Goal: Task Accomplishment & Management: Manage account settings

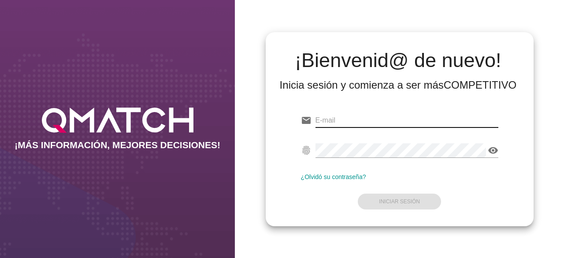
click at [342, 116] on input "email" at bounding box center [406, 120] width 183 height 14
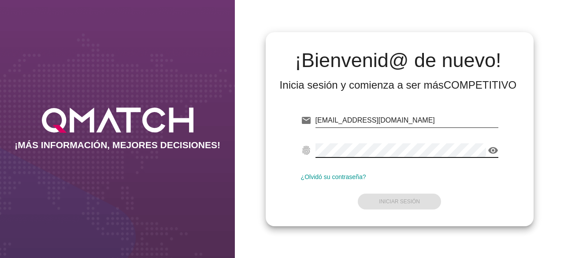
click at [395, 116] on input "diego.diazrojas@easy.ck" at bounding box center [406, 120] width 183 height 14
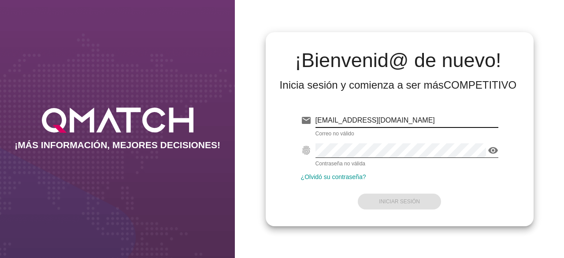
type input "diego.diazrojas@easy.cl"
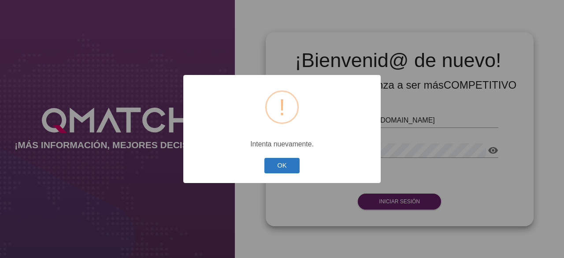
click at [289, 170] on button "OK" at bounding box center [282, 165] width 36 height 15
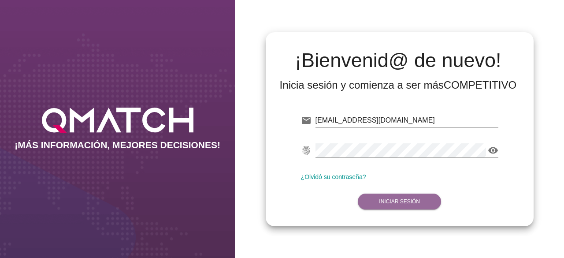
click at [371, 198] on button "Iniciar Sesión" at bounding box center [399, 201] width 83 height 16
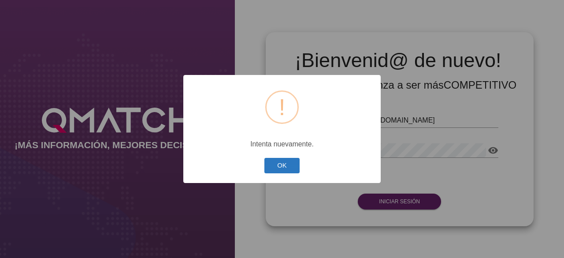
click at [282, 158] on button "OK" at bounding box center [282, 165] width 36 height 15
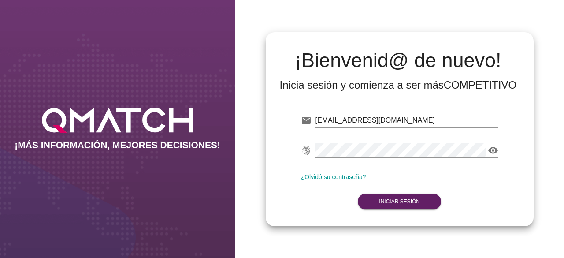
click at [320, 174] on link "¿Olvidó su contraseña?" at bounding box center [333, 176] width 65 height 7
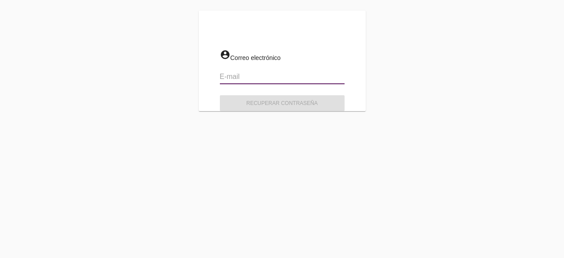
click at [302, 79] on input "email" at bounding box center [282, 77] width 125 height 14
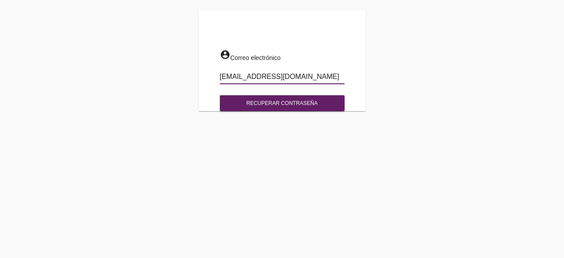
type input "diego.diazrojas@easy.cl"
